Goal: Navigation & Orientation: Find specific page/section

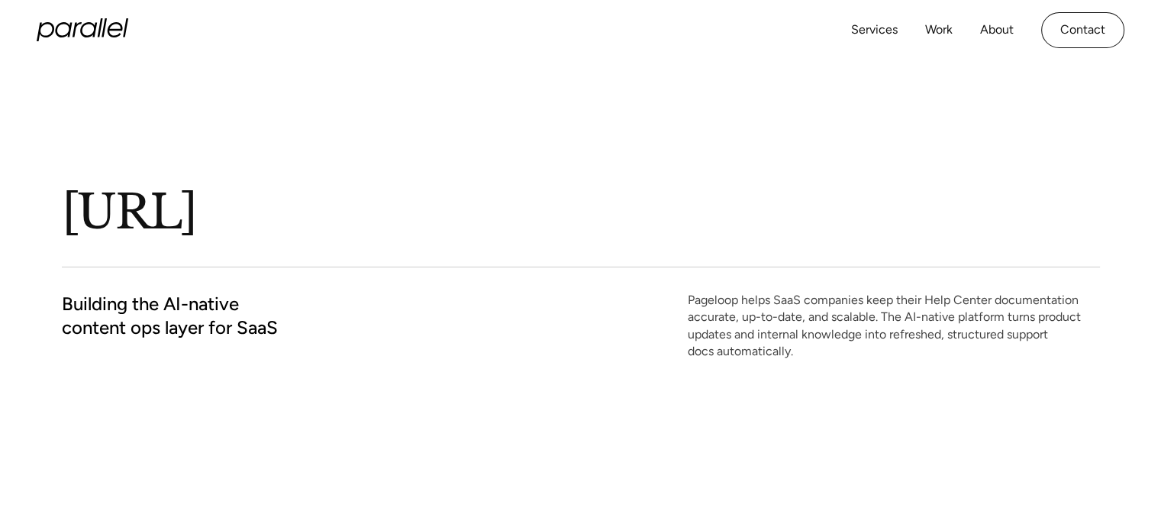
click at [88, 34] on icon "home" at bounding box center [83, 29] width 92 height 23
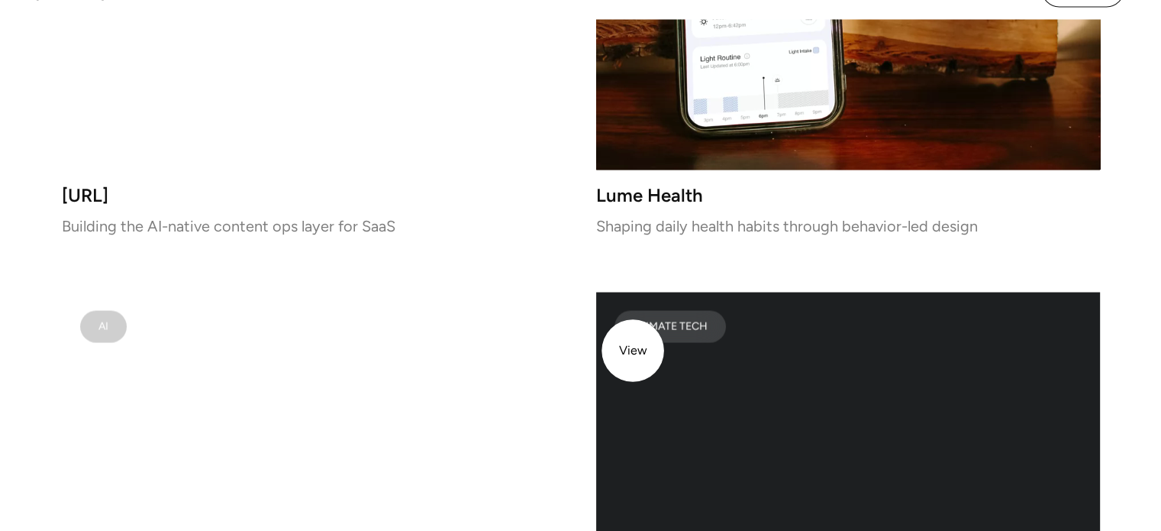
scroll to position [2919, 0]
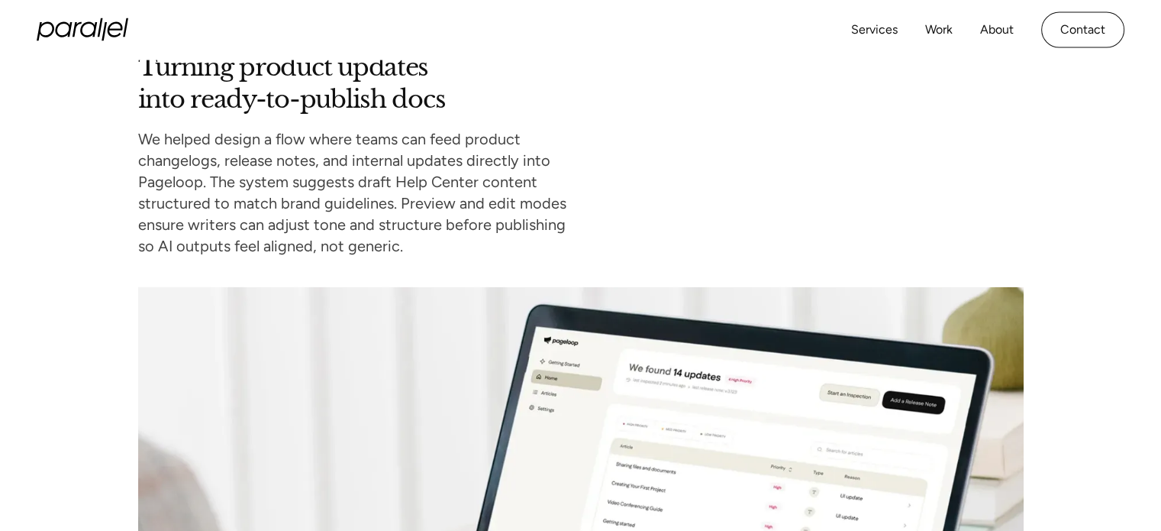
scroll to position [3457, 0]
